Goal: Transaction & Acquisition: Purchase product/service

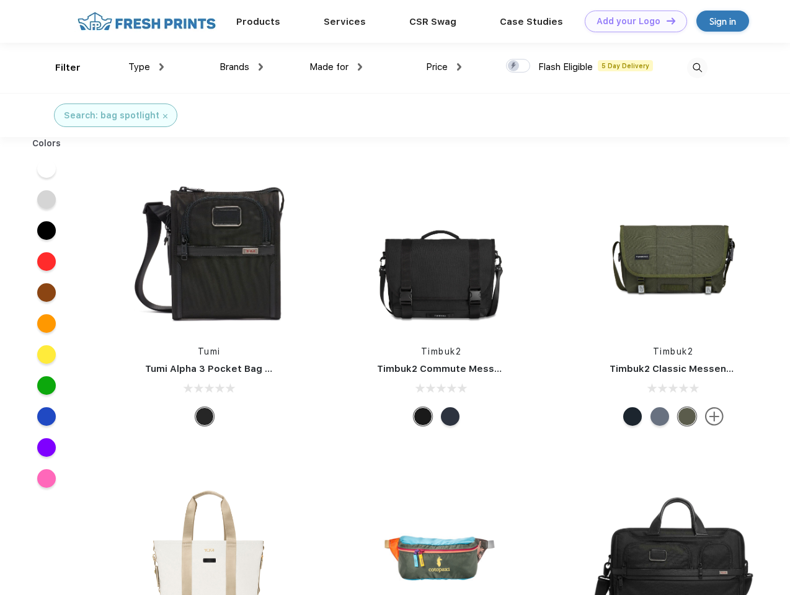
scroll to position [1, 0]
click at [631, 21] on link "Add your Logo Design Tool" at bounding box center [635, 22] width 102 height 22
click at [0, 0] on div "Design Tool" at bounding box center [0, 0] width 0 height 0
click at [665, 20] on link "Add your Logo Design Tool" at bounding box center [635, 22] width 102 height 22
click at [59, 68] on div "Filter" at bounding box center [67, 68] width 25 height 14
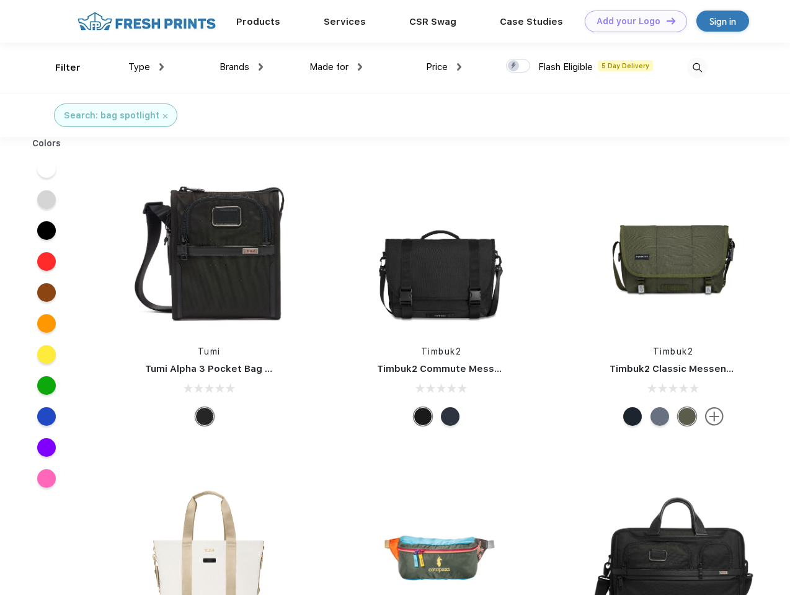
click at [146, 67] on span "Type" at bounding box center [139, 66] width 22 height 11
click at [241, 67] on span "Brands" at bounding box center [234, 66] width 30 height 11
click at [336, 67] on span "Made for" at bounding box center [328, 66] width 39 height 11
click at [444, 67] on span "Price" at bounding box center [437, 66] width 22 height 11
click at [518, 66] on div at bounding box center [518, 66] width 24 height 14
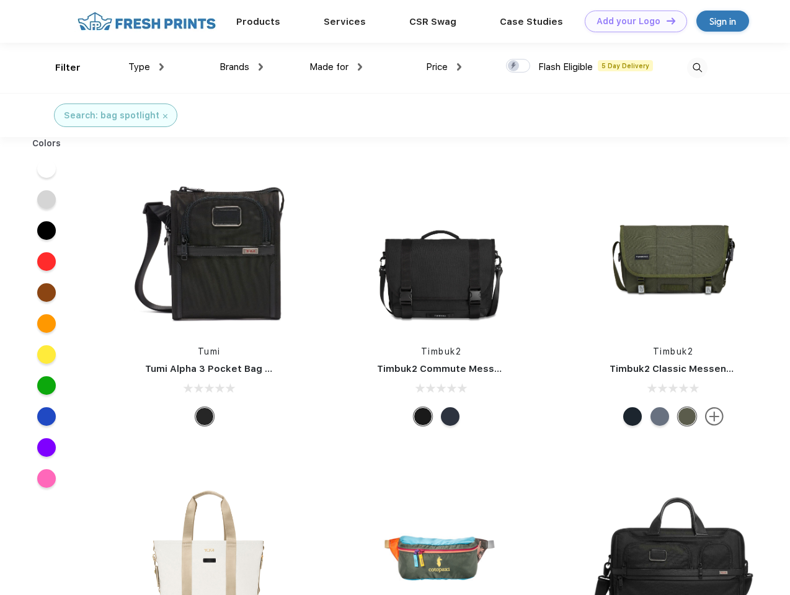
click at [514, 66] on input "checkbox" at bounding box center [510, 62] width 8 height 8
click at [697, 68] on img at bounding box center [697, 68] width 20 height 20
